Goal: Information Seeking & Learning: Learn about a topic

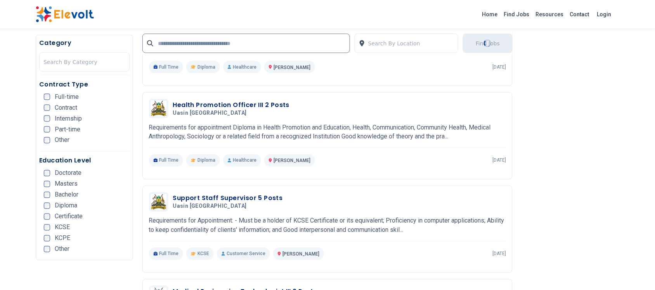
scroll to position [1067, 0]
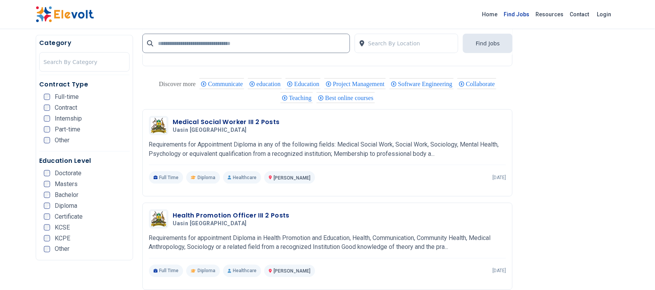
click at [525, 12] on link "Find Jobs" at bounding box center [517, 14] width 32 height 12
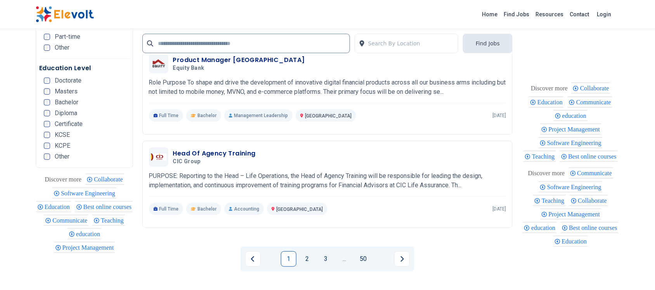
scroll to position [1819, 0]
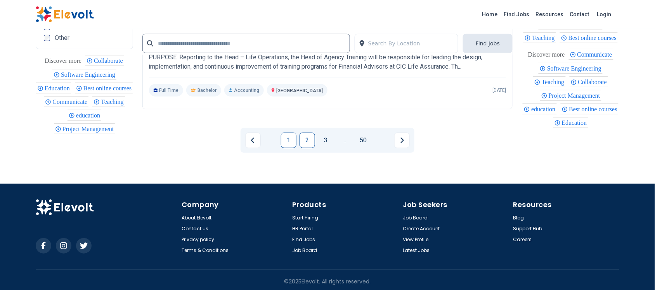
click at [303, 136] on link "2" at bounding box center [308, 141] width 16 height 16
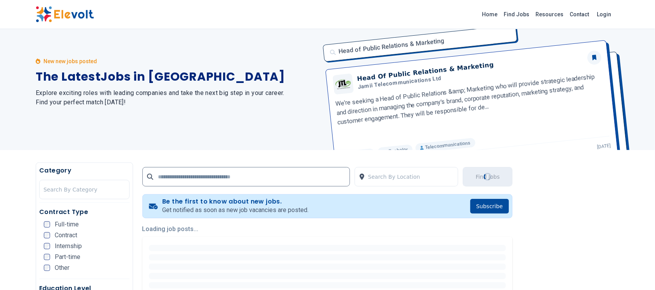
scroll to position [0, 0]
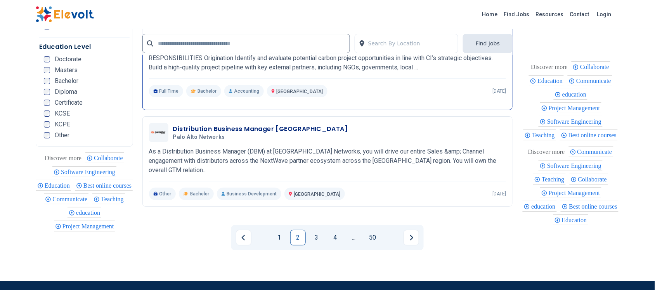
scroll to position [1697, 0]
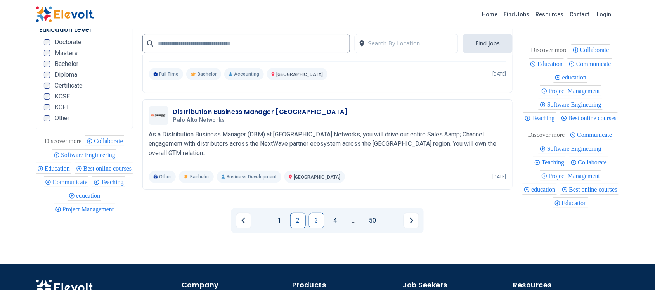
click at [316, 214] on link "3" at bounding box center [317, 221] width 16 height 16
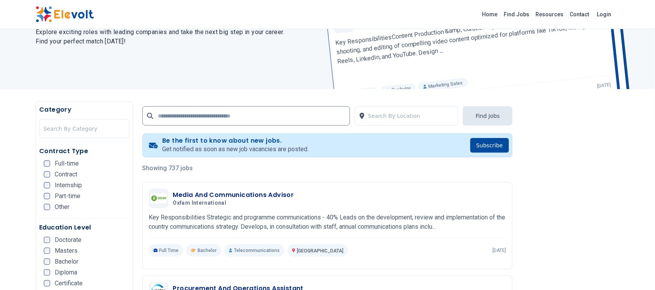
scroll to position [97, 0]
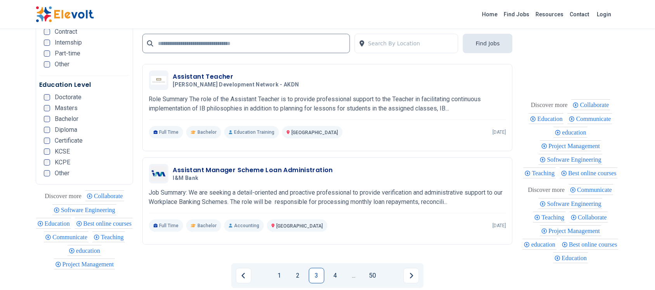
scroll to position [1746, 0]
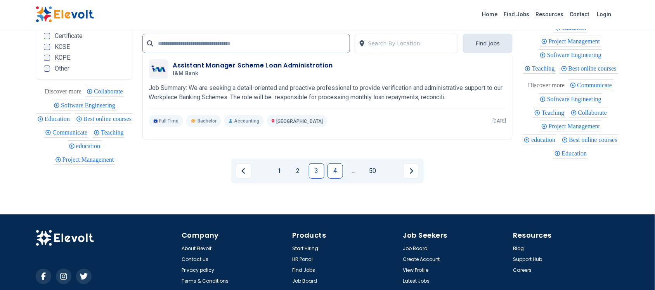
click at [338, 171] on link "4" at bounding box center [335, 171] width 16 height 16
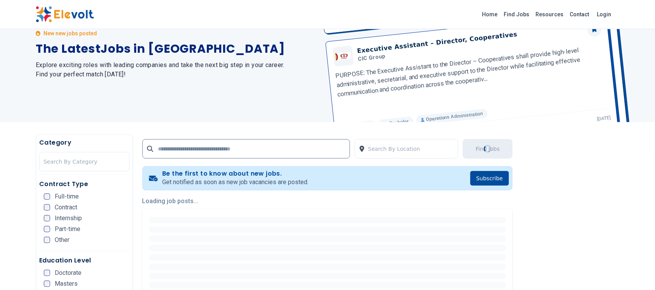
scroll to position [0, 0]
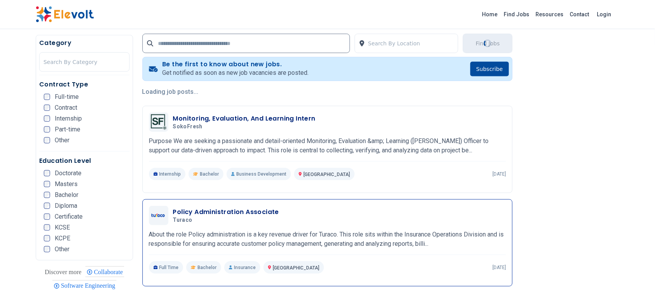
scroll to position [145, 0]
